Goal: Find specific page/section: Find specific page/section

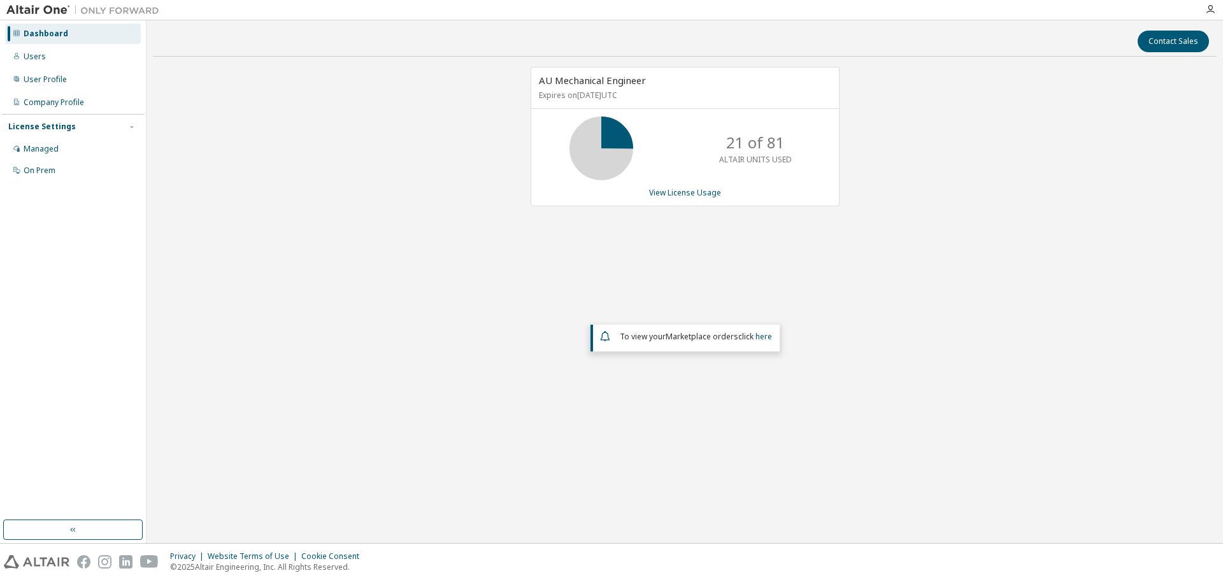
click at [407, 273] on div "AU Mechanical Engineer Expires on [DATE] UTC 21 of 81 ALTAIR UNITS USED View Li…" at bounding box center [685, 255] width 1064 height 377
